Goal: Information Seeking & Learning: Find specific fact

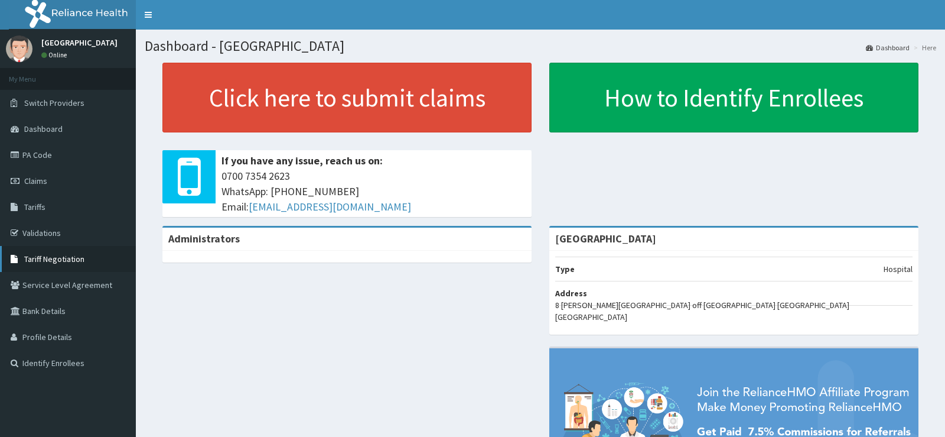
click at [52, 253] on span "Tariff Negotiation" at bounding box center [54, 258] width 60 height 11
click at [53, 256] on span "Tariff Negotiation" at bounding box center [54, 258] width 60 height 11
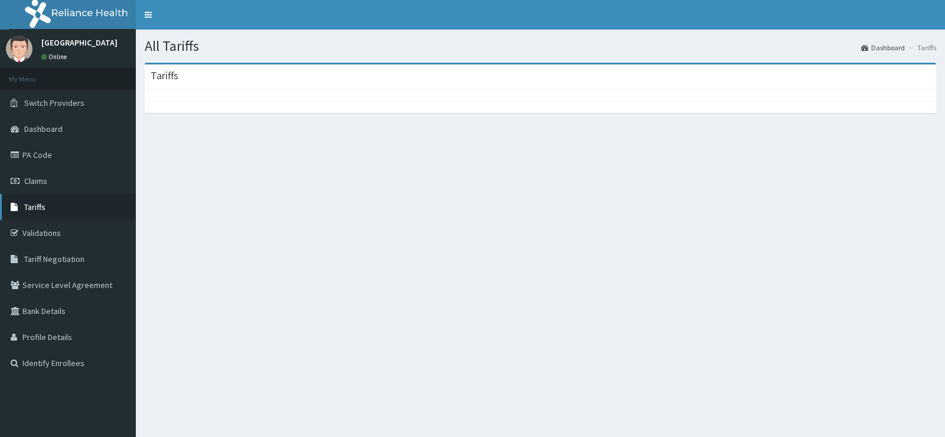
click at [66, 204] on link "Tariffs" at bounding box center [68, 207] width 136 height 26
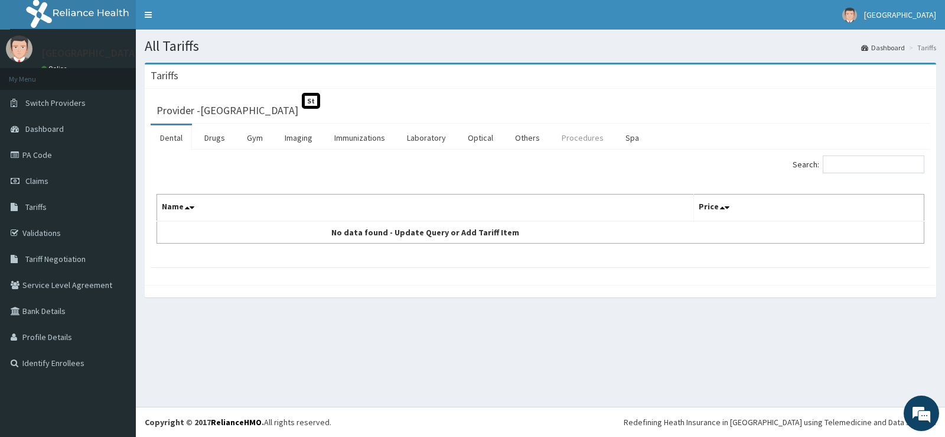
click at [577, 135] on link "Procedures" at bounding box center [582, 137] width 61 height 25
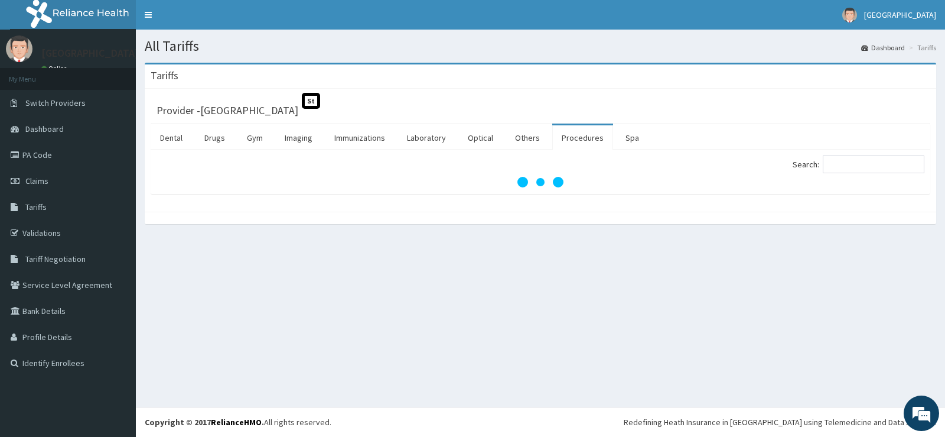
click at [595, 142] on link "Procedures" at bounding box center [582, 137] width 61 height 25
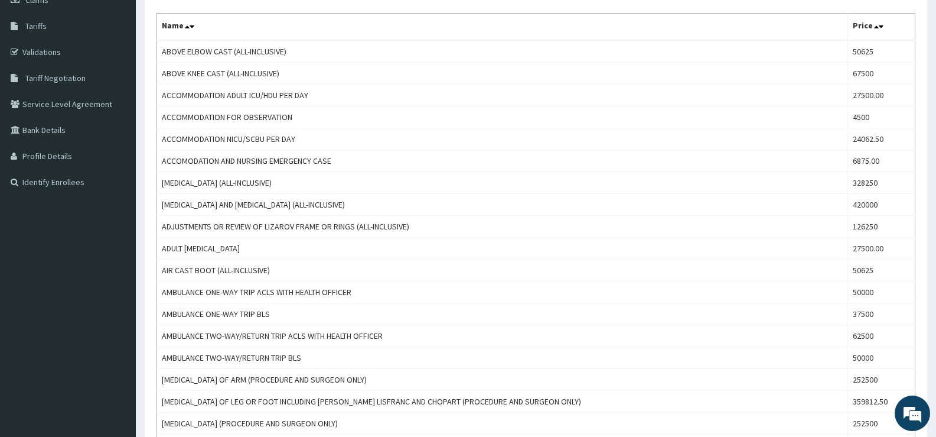
scroll to position [169, 0]
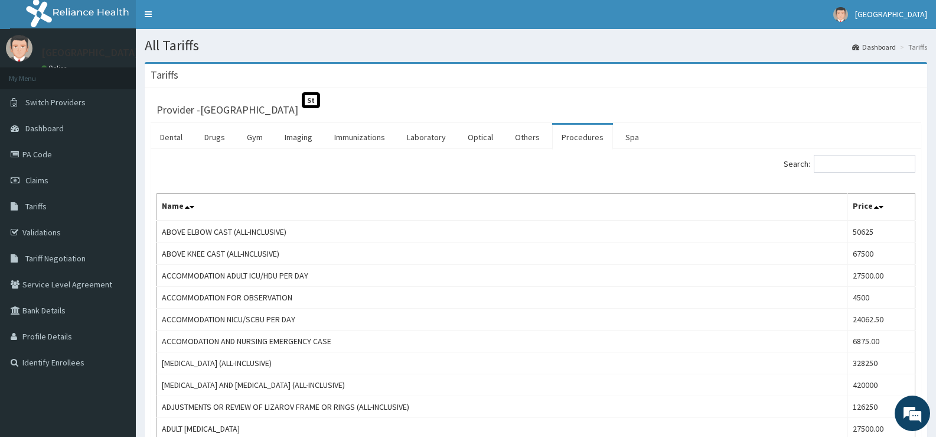
scroll to position [0, 0]
click at [429, 133] on link "Laboratory" at bounding box center [427, 137] width 58 height 25
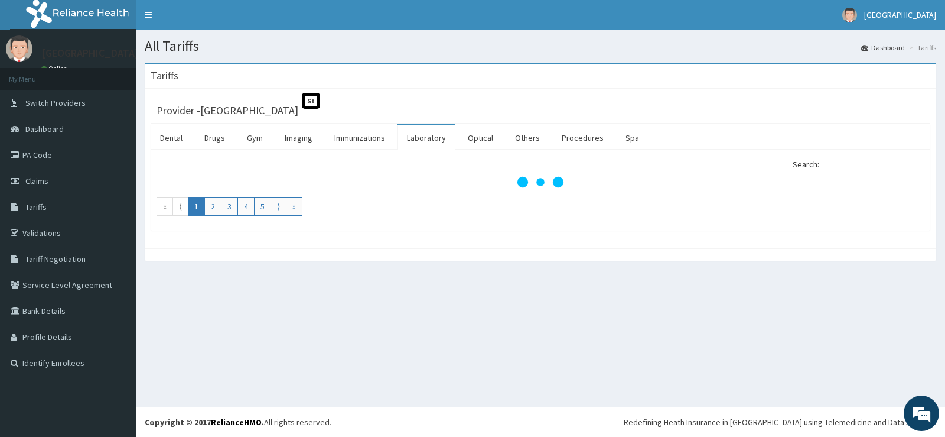
click at [839, 161] on input "Search:" at bounding box center [874, 164] width 102 height 18
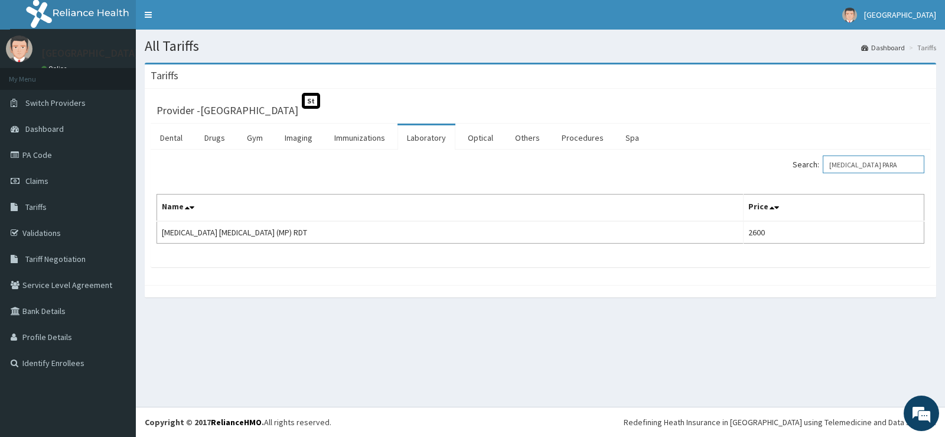
click at [887, 165] on input "[MEDICAL_DATA] PARA" at bounding box center [874, 164] width 102 height 18
type input "M"
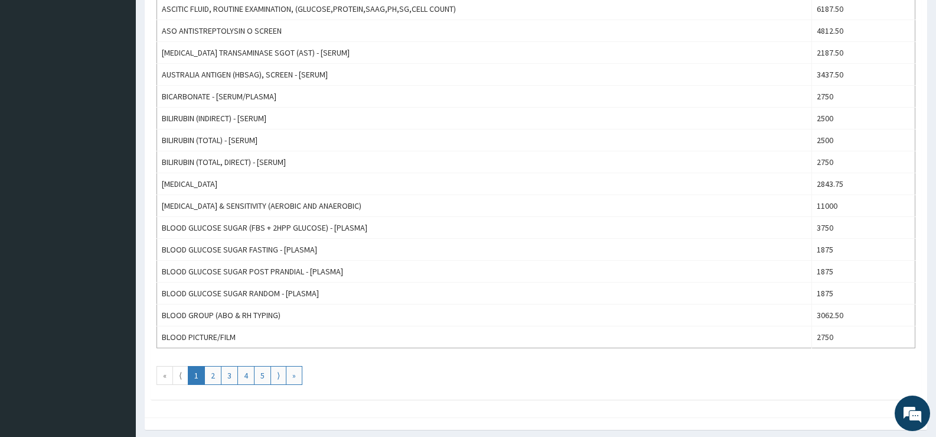
scroll to position [969, 0]
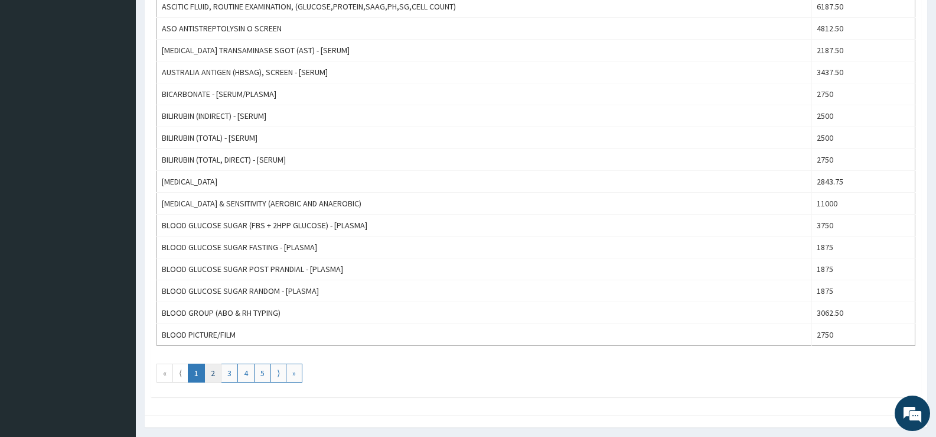
click at [212, 369] on link "2" at bounding box center [212, 372] width 17 height 19
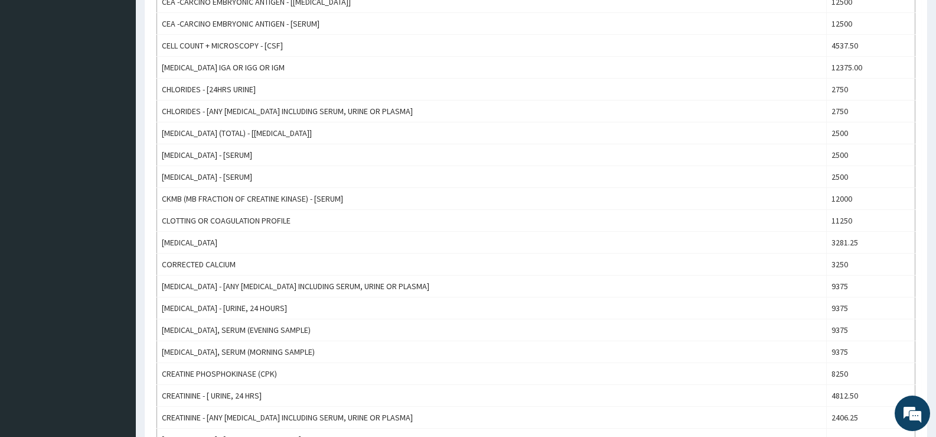
scroll to position [591, 0]
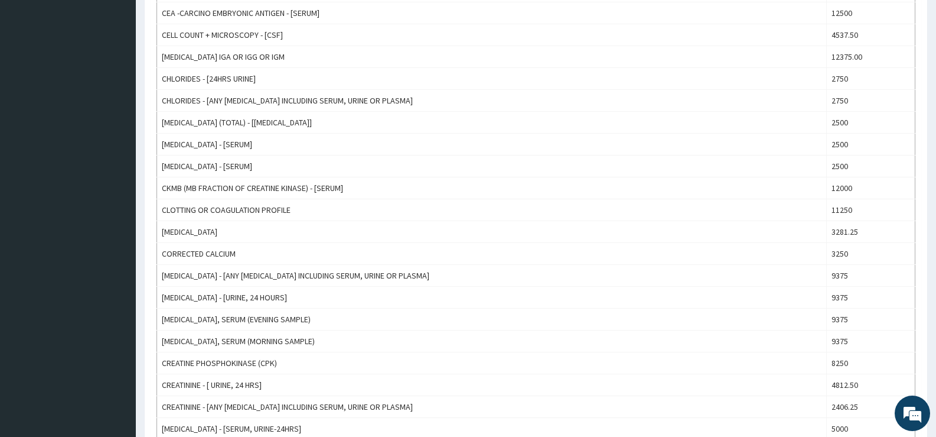
click at [932, 422] on div "Tariffs Provider - Sharyor Medical Centre St Dental Drugs Gym Imaging Immunizat…" at bounding box center [536, 144] width 800 height 1345
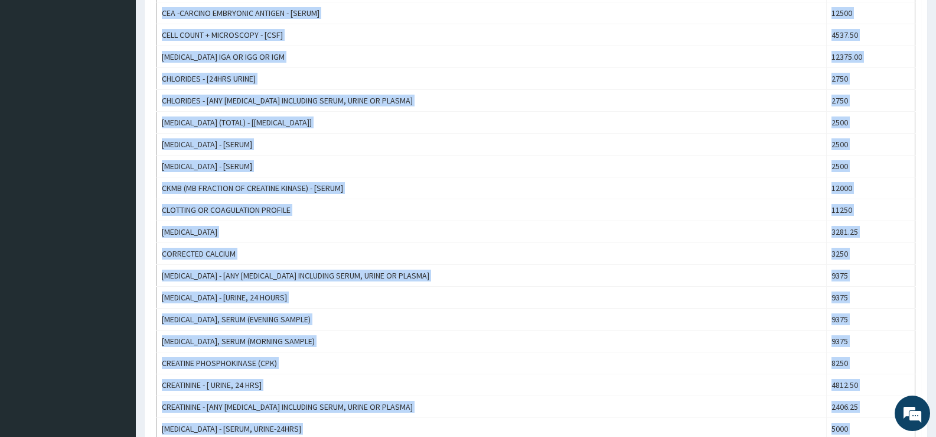
click at [932, 422] on div "Tariffs Provider - Sharyor Medical Centre St Dental Drugs Gym Imaging Immunizat…" at bounding box center [536, 144] width 800 height 1345
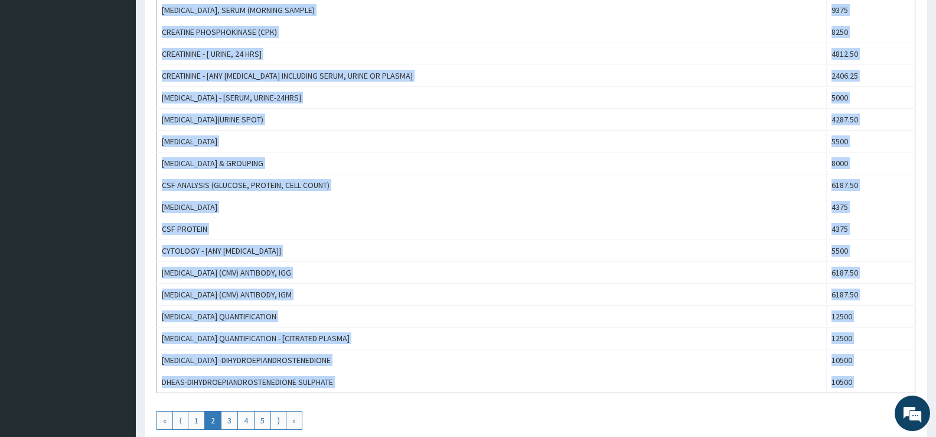
scroll to position [945, 0]
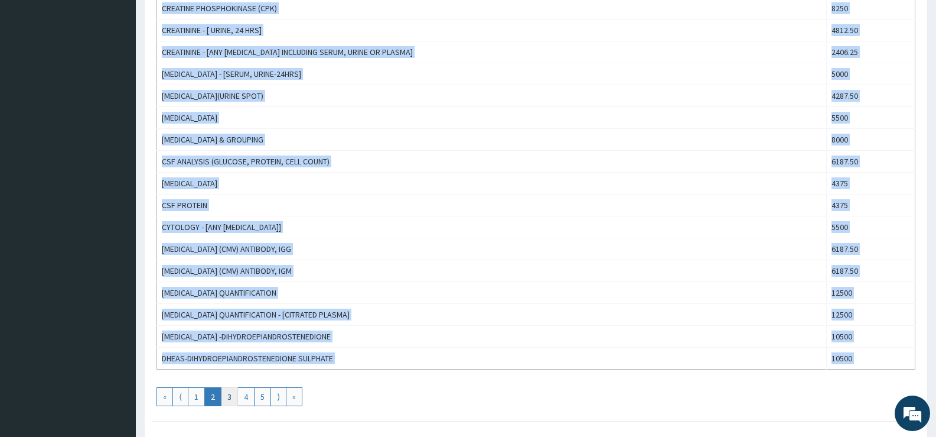
click at [230, 392] on link "3" at bounding box center [229, 396] width 17 height 19
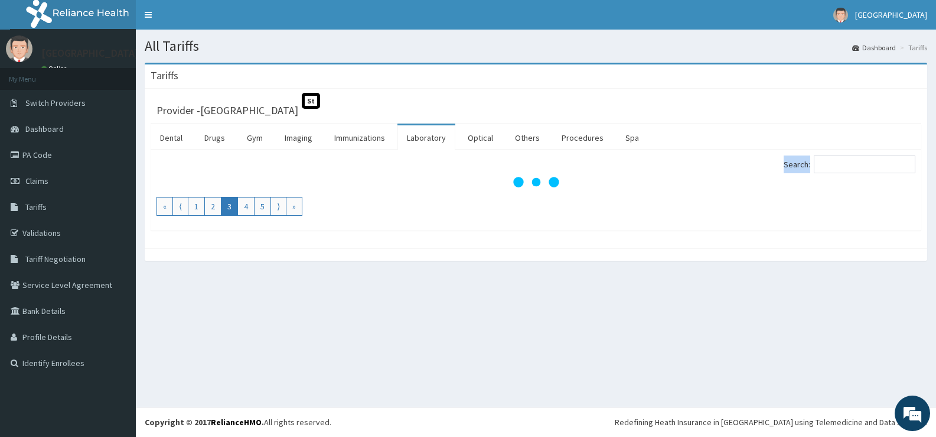
scroll to position [0, 0]
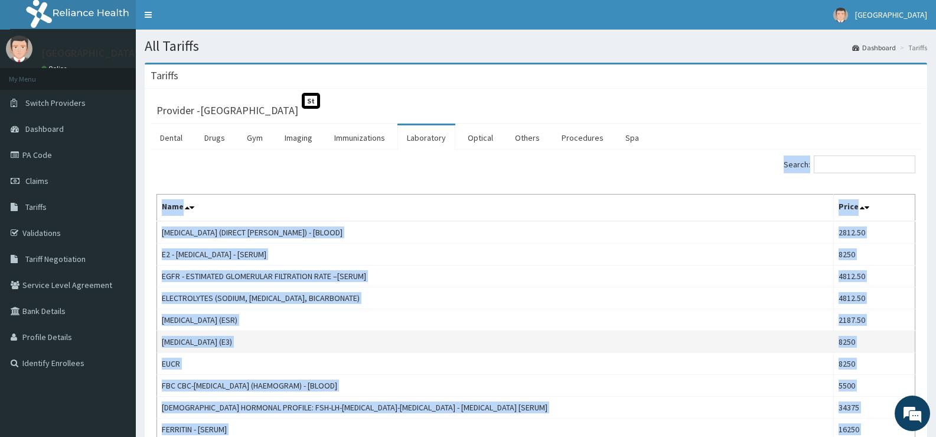
click at [412, 347] on td "[MEDICAL_DATA] (E3)" at bounding box center [495, 342] width 677 height 22
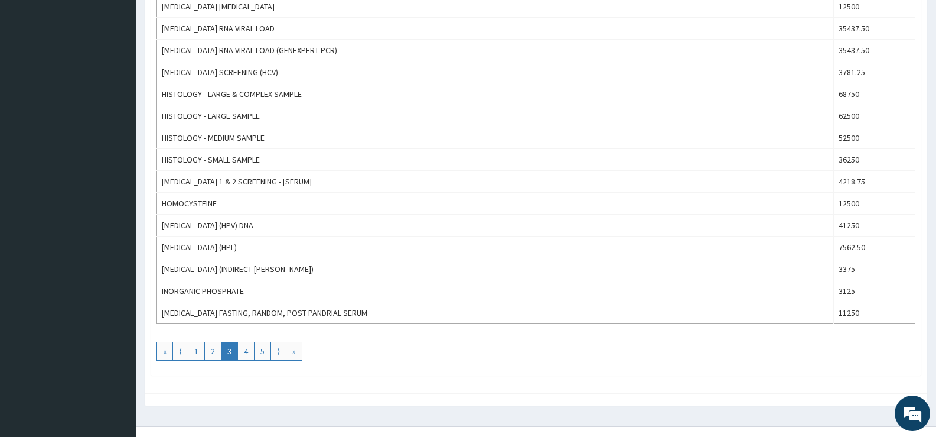
scroll to position [992, 0]
click at [243, 353] on link "4" at bounding box center [245, 349] width 17 height 19
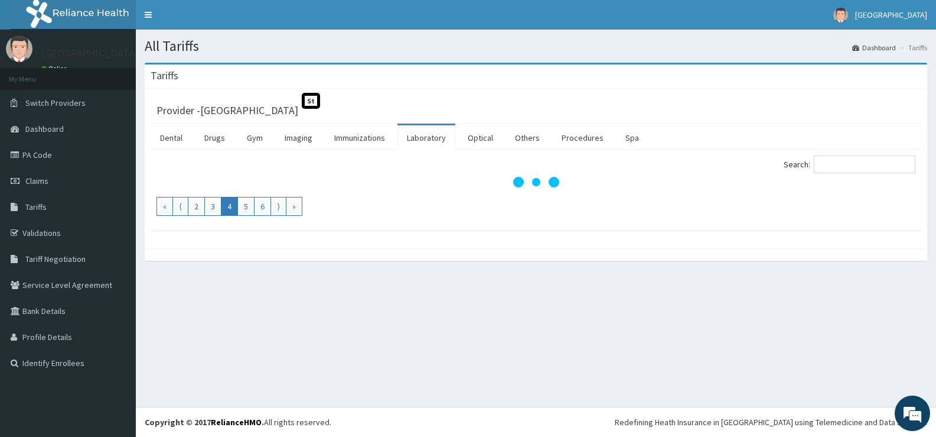
scroll to position [0, 0]
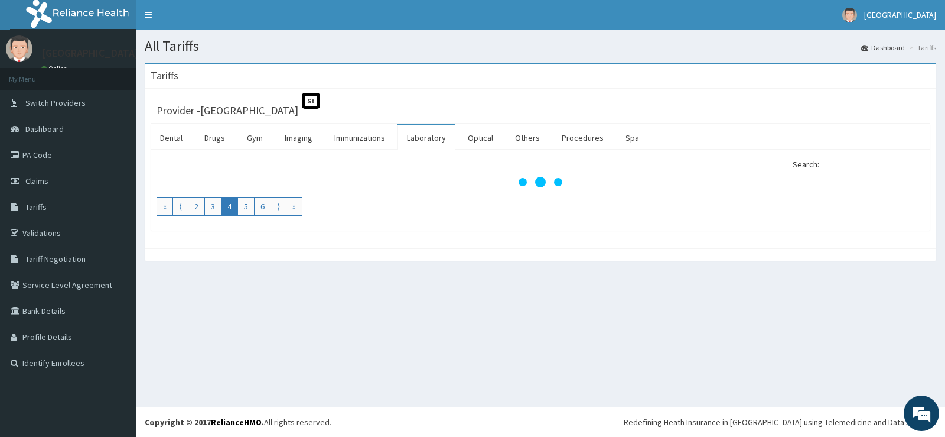
click at [225, 208] on link "4" at bounding box center [229, 206] width 17 height 19
click at [230, 204] on link "4" at bounding box center [229, 206] width 17 height 19
click at [206, 201] on link "3" at bounding box center [212, 206] width 17 height 19
click at [246, 198] on link "4" at bounding box center [245, 206] width 17 height 19
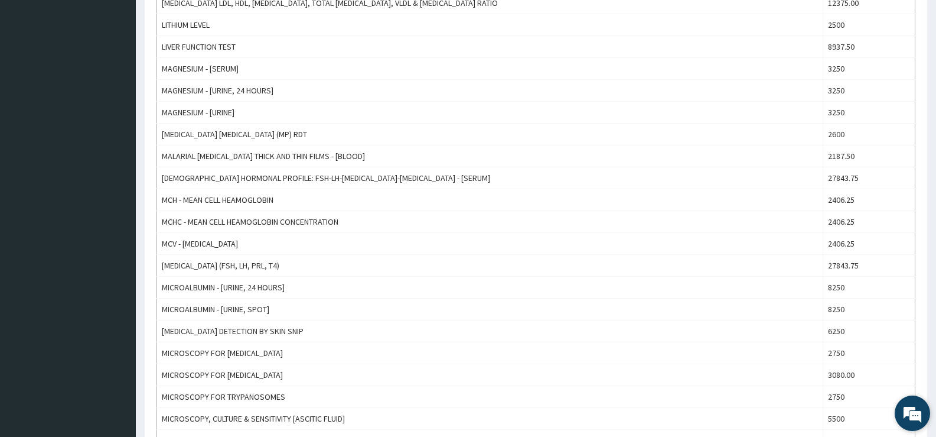
scroll to position [567, 0]
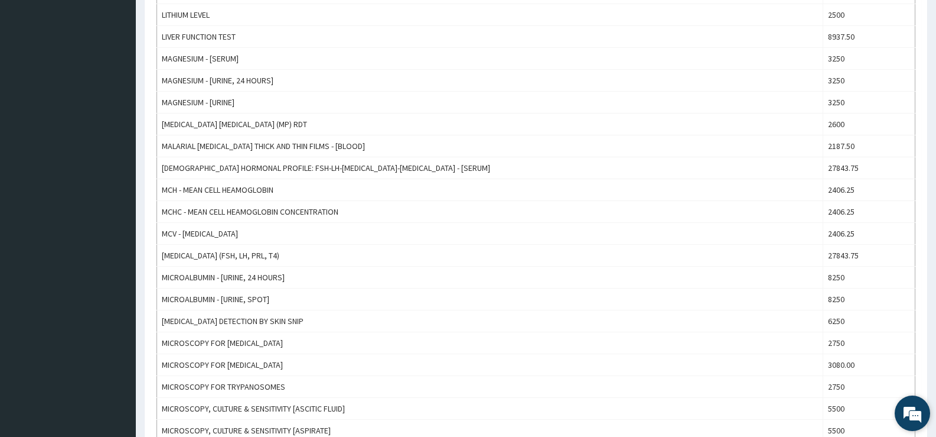
click at [928, 429] on div "We're Online! How may I help you [DATE]?" at bounding box center [912, 412] width 35 height 35
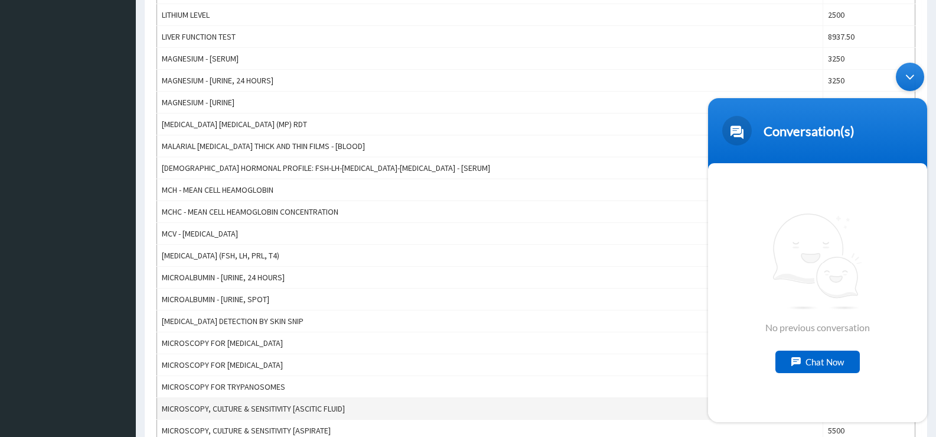
click at [606, 415] on td "MICROSCOPY, CULTURE & SENSITIVITY [ASCITIC FLUID]" at bounding box center [490, 409] width 666 height 22
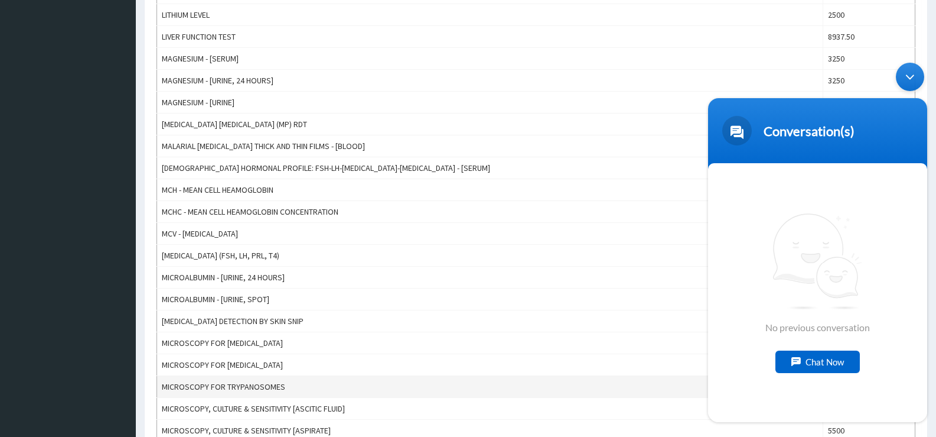
click at [606, 385] on td "MICROSCOPY FOR TRYPANOSOMES" at bounding box center [490, 387] width 666 height 22
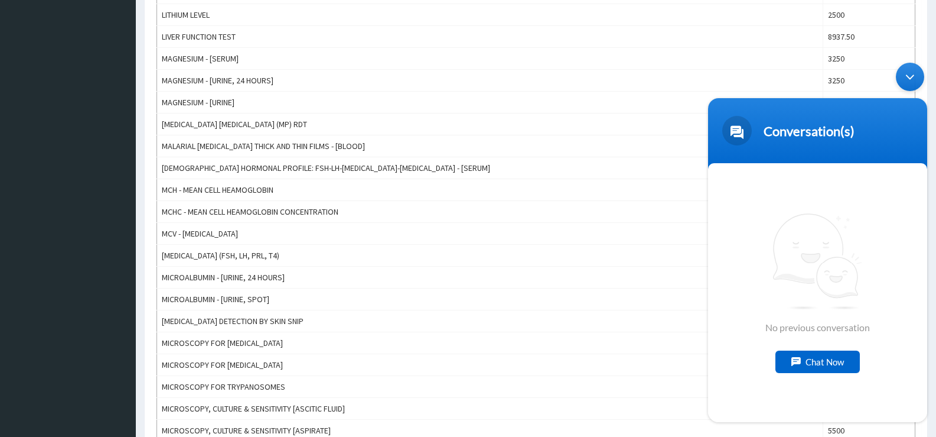
click at [901, 74] on div "Minimize live chat window" at bounding box center [910, 76] width 28 height 28
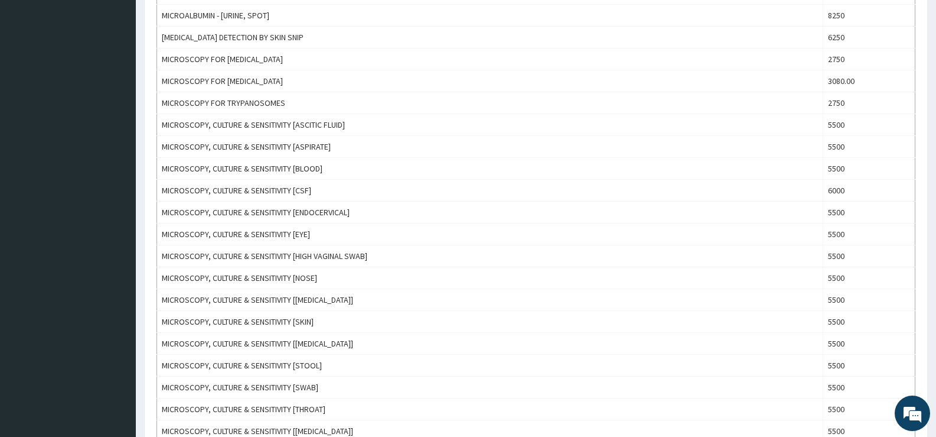
scroll to position [1010, 0]
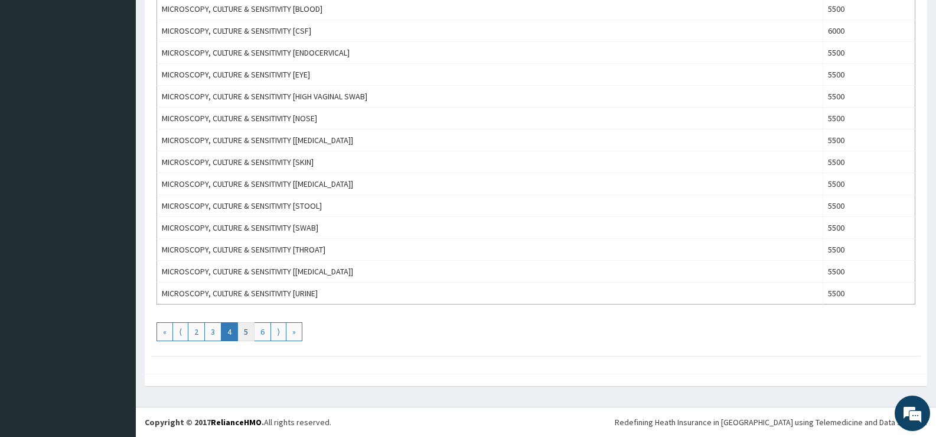
click at [245, 336] on link "5" at bounding box center [245, 331] width 17 height 19
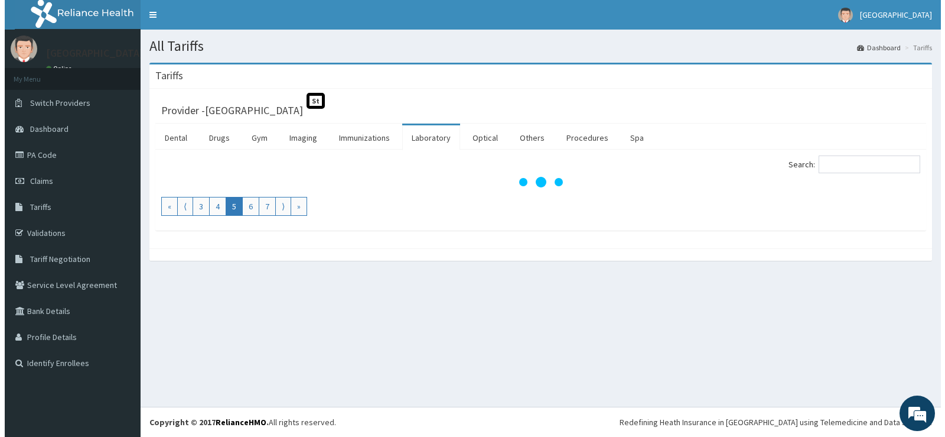
scroll to position [0, 0]
